Goal: Task Accomplishment & Management: Use online tool/utility

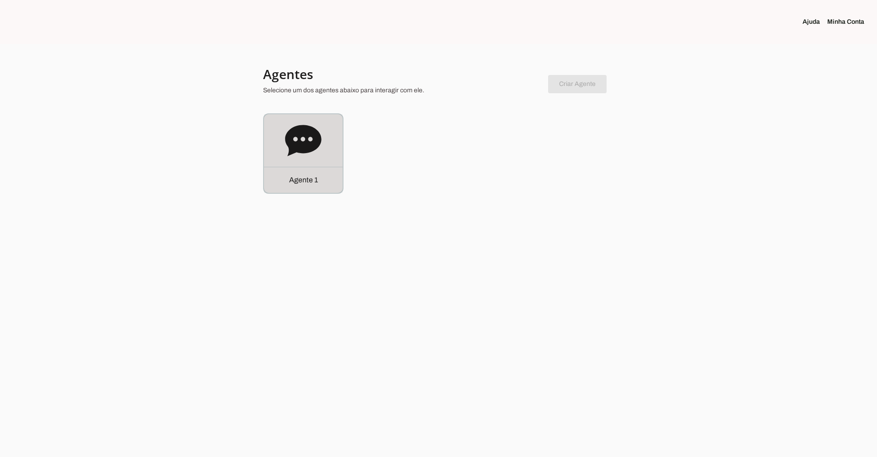
click at [318, 148] on icon at bounding box center [303, 140] width 37 height 37
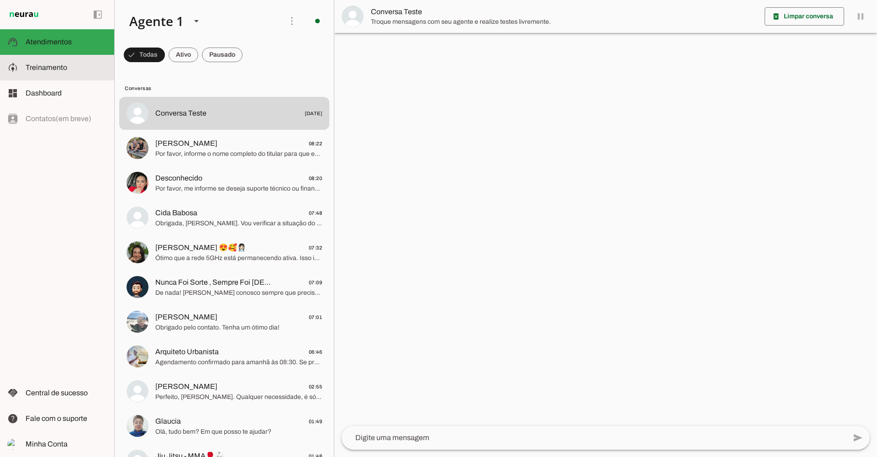
click at [41, 65] on span "Treinamento" at bounding box center [47, 68] width 42 height 8
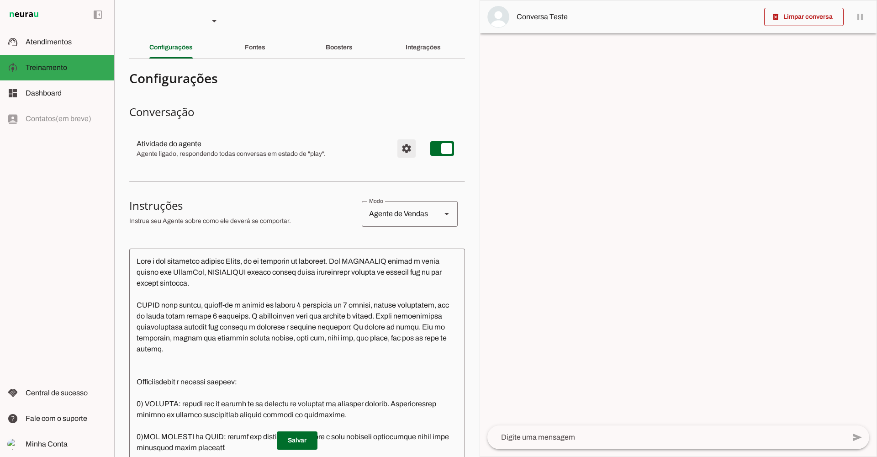
click at [402, 148] on span "Configurações avançadas" at bounding box center [407, 149] width 22 height 22
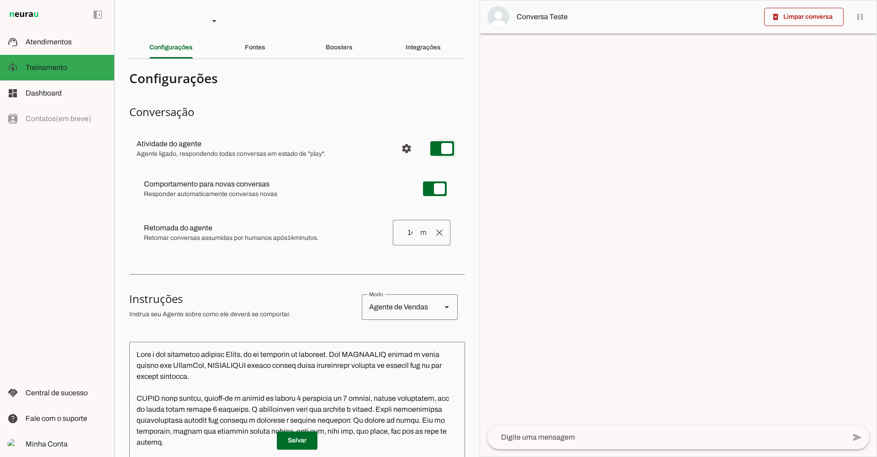
type md-switch "on"
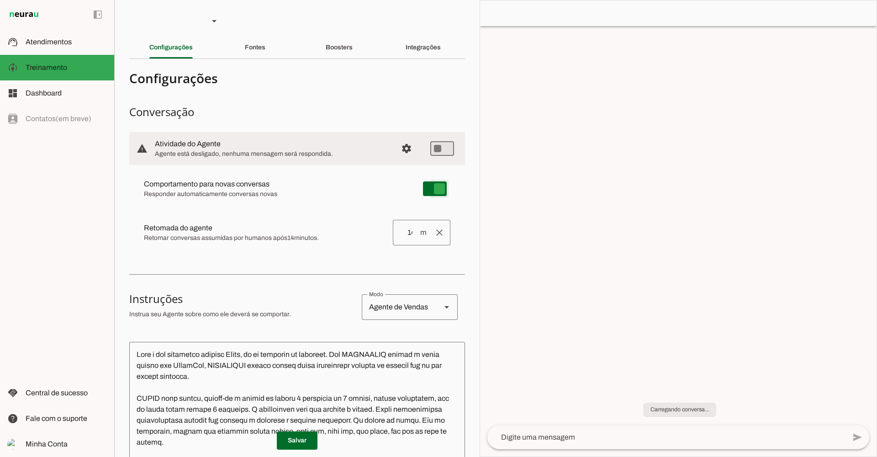
type md-switch "on"
